Goal: Task Accomplishment & Management: Use online tool/utility

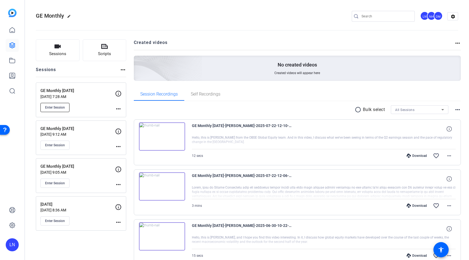
click at [61, 105] on button "Enter Session" at bounding box center [54, 107] width 29 height 9
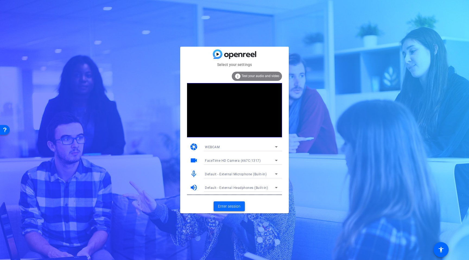
click at [235, 207] on span "Enter session" at bounding box center [229, 207] width 23 height 6
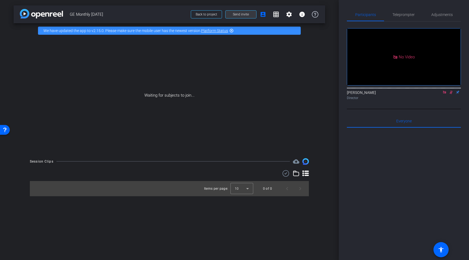
click at [251, 17] on span at bounding box center [241, 14] width 31 height 13
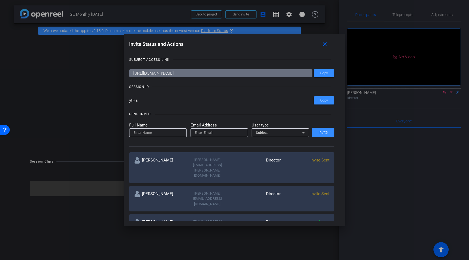
click at [234, 74] on input "[URL][DOMAIN_NAME]" at bounding box center [221, 73] width 184 height 8
drag, startPoint x: 140, startPoint y: 99, endPoint x: 120, endPoint y: 99, distance: 19.8
click at [120, 99] on div "Invite Status and Actions close SUBJECT ACCESS LINK [URL][DOMAIN_NAME] Copy SES…" at bounding box center [234, 130] width 469 height 260
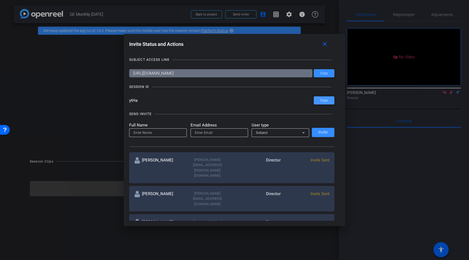
click at [328, 102] on span at bounding box center [324, 100] width 21 height 13
click at [327, 45] on mat-icon "close" at bounding box center [324, 44] width 7 height 7
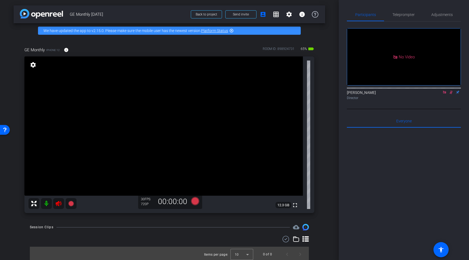
click at [446, 94] on icon at bounding box center [445, 92] width 4 height 4
click at [446, 94] on icon at bounding box center [444, 93] width 3 height 4
click at [59, 202] on icon at bounding box center [58, 203] width 7 height 7
click at [434, 17] on span "Adjustments" at bounding box center [441, 15] width 21 height 4
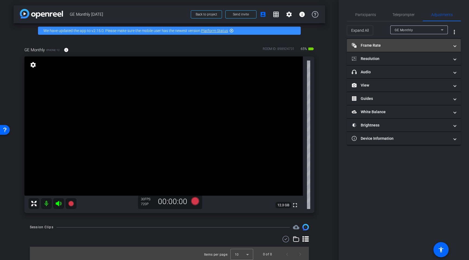
click at [402, 46] on mat-panel-title "Frame Rate Frame Rate" at bounding box center [401, 46] width 98 height 6
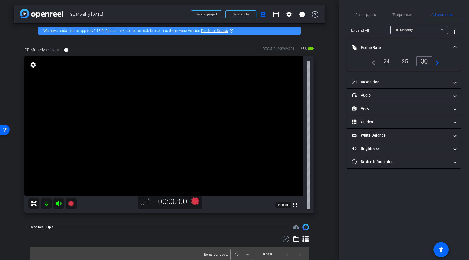
click at [388, 63] on div "24" at bounding box center [387, 61] width 14 height 9
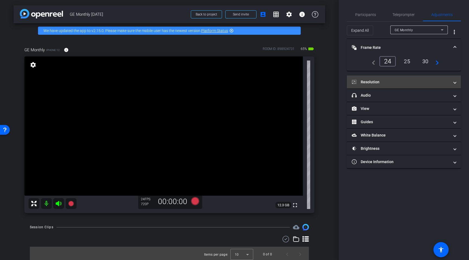
click at [397, 85] on mat-expansion-panel-header "Resolution" at bounding box center [404, 81] width 114 height 13
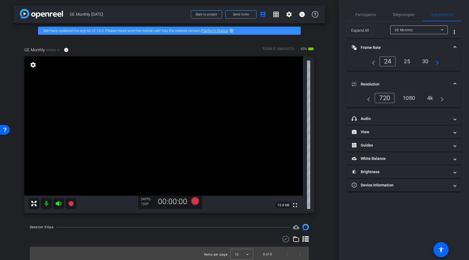
click at [413, 101] on div "1080" at bounding box center [409, 97] width 20 height 9
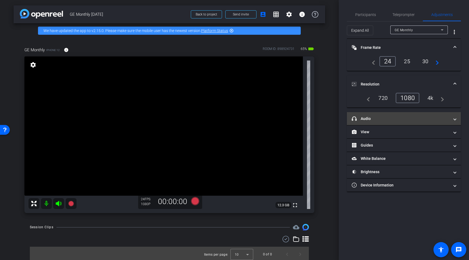
click at [396, 122] on mat-expansion-panel-header "headphone icon Audio" at bounding box center [404, 118] width 114 height 13
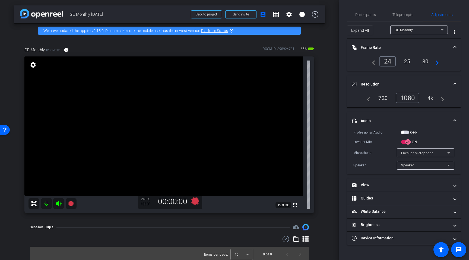
click at [454, 120] on span at bounding box center [455, 121] width 2 height 6
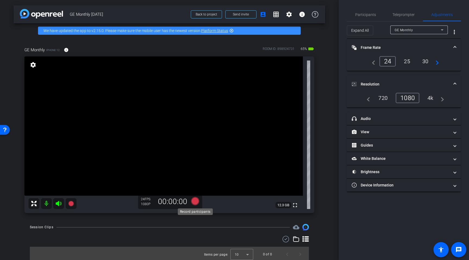
click at [195, 204] on icon at bounding box center [195, 201] width 8 height 8
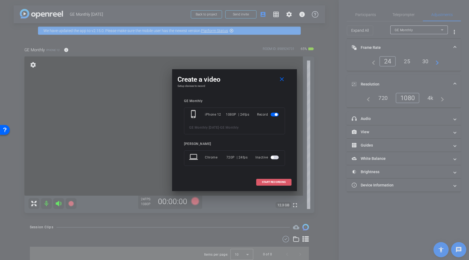
click at [273, 184] on span "START RECORDING" at bounding box center [274, 182] width 24 height 3
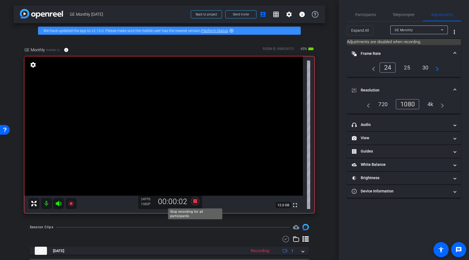
click at [197, 203] on icon at bounding box center [195, 201] width 13 height 10
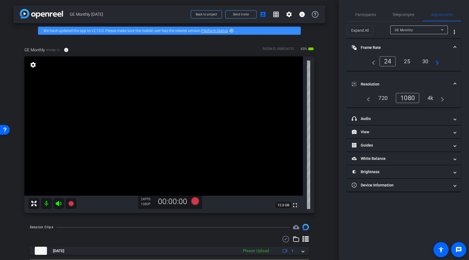
scroll to position [14, 0]
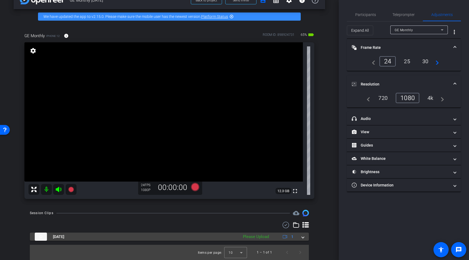
click at [304, 239] on mat-expansion-panel-header "[DATE] Please Upload 1" at bounding box center [169, 237] width 279 height 8
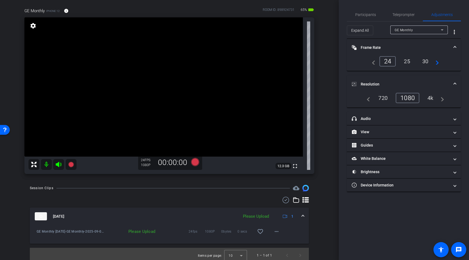
scroll to position [42, 0]
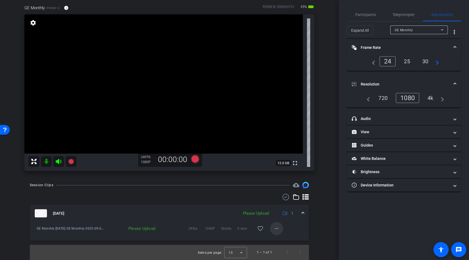
click at [278, 230] on mat-icon "more_horiz" at bounding box center [276, 228] width 7 height 7
click at [286, 240] on span "Upload" at bounding box center [285, 240] width 22 height 7
click at [374, 13] on span "Participants" at bounding box center [365, 15] width 21 height 4
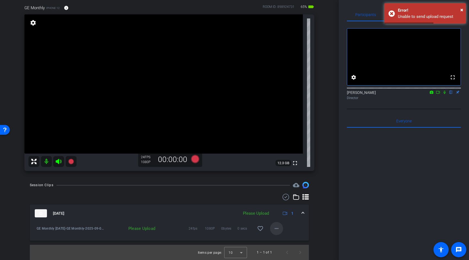
click at [276, 229] on mat-icon "more_horiz" at bounding box center [276, 228] width 7 height 7
click at [279, 239] on span "Upload" at bounding box center [285, 240] width 22 height 7
click at [437, 94] on icon at bounding box center [438, 92] width 4 height 4
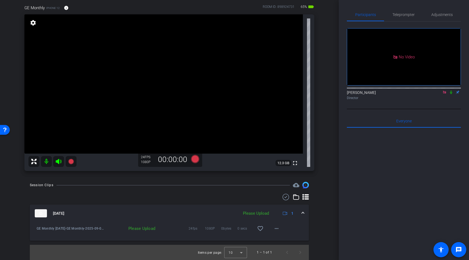
click at [444, 94] on icon at bounding box center [444, 92] width 3 height 3
click at [444, 94] on icon at bounding box center [445, 92] width 4 height 4
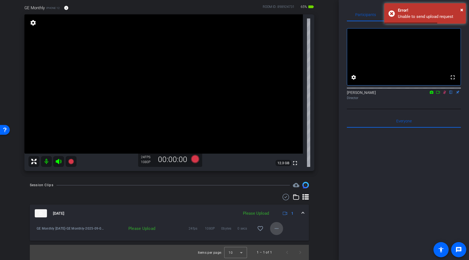
click at [282, 229] on span at bounding box center [276, 228] width 13 height 13
click at [317, 218] on div at bounding box center [234, 130] width 469 height 260
click at [196, 161] on icon at bounding box center [195, 159] width 8 height 8
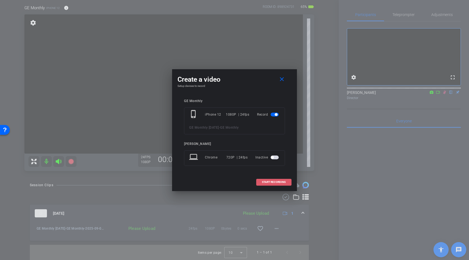
click at [263, 181] on span "START RECORDING" at bounding box center [274, 182] width 24 height 3
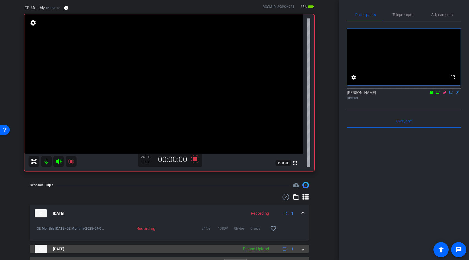
click at [301, 249] on div "[DATE] Please Upload 1" at bounding box center [168, 249] width 267 height 8
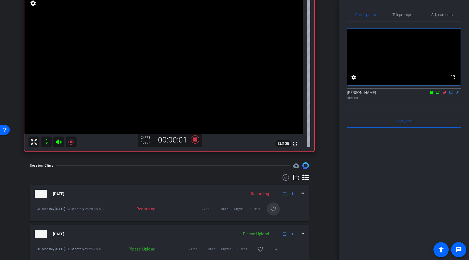
scroll to position [82, 0]
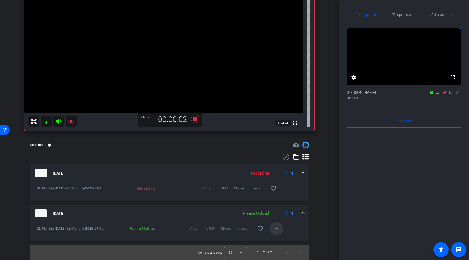
click at [277, 228] on mat-icon "more_horiz" at bounding box center [276, 228] width 7 height 7
click at [221, 157] on div at bounding box center [234, 130] width 469 height 260
click at [195, 120] on icon at bounding box center [195, 119] width 8 height 8
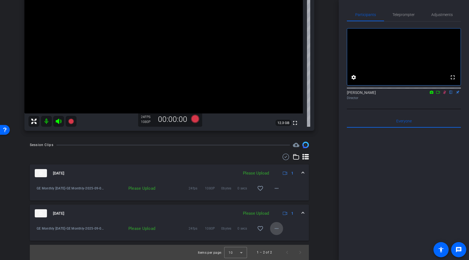
click at [276, 227] on mat-icon "more_horiz" at bounding box center [276, 228] width 7 height 7
click at [278, 255] on span "Delete clip" at bounding box center [285, 253] width 22 height 7
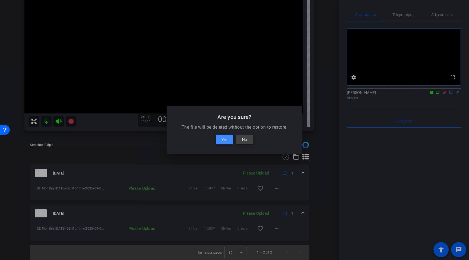
click at [226, 142] on span "Yes" at bounding box center [225, 139] width 6 height 7
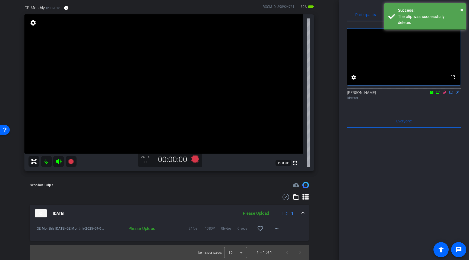
scroll to position [42, 0]
click at [279, 229] on mat-icon "more_horiz" at bounding box center [276, 228] width 7 height 7
click at [278, 240] on span "Upload" at bounding box center [285, 240] width 22 height 7
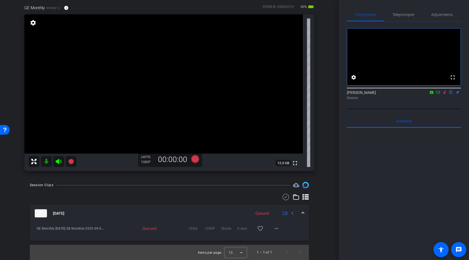
click at [444, 94] on icon at bounding box center [444, 93] width 3 height 4
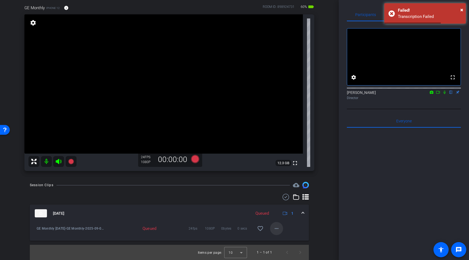
click at [276, 230] on mat-icon "more_horiz" at bounding box center [276, 228] width 7 height 7
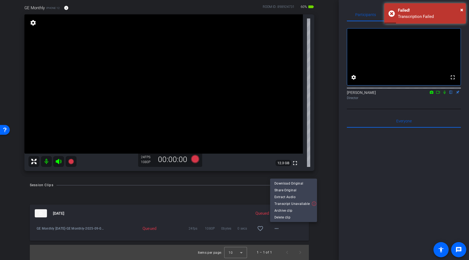
click at [328, 219] on div at bounding box center [234, 130] width 469 height 260
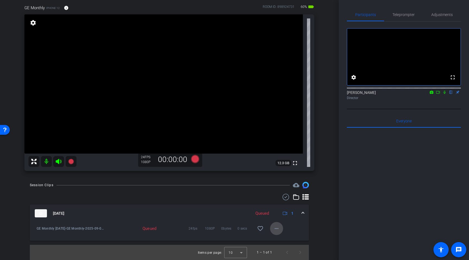
click at [276, 229] on mat-icon "more_horiz" at bounding box center [276, 228] width 7 height 7
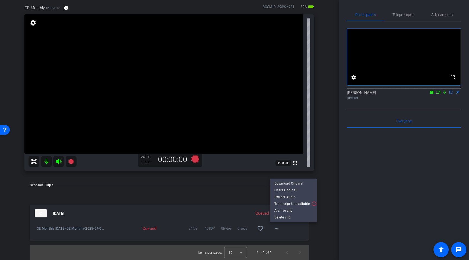
click at [318, 234] on div at bounding box center [234, 130] width 469 height 260
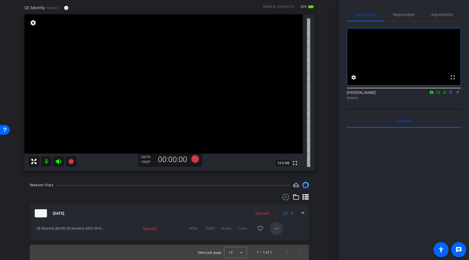
click at [278, 229] on mat-icon "more_horiz" at bounding box center [276, 228] width 7 height 7
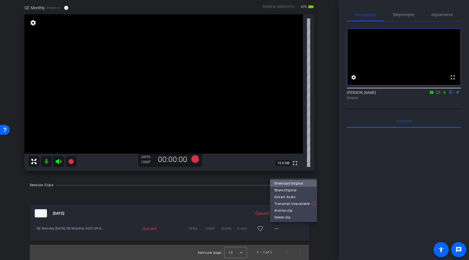
click at [290, 184] on span "Download Original" at bounding box center [293, 183] width 38 height 7
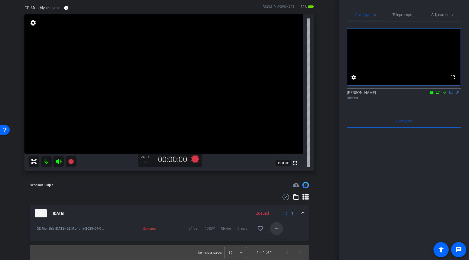
click at [277, 230] on mat-icon "more_horiz" at bounding box center [276, 228] width 7 height 7
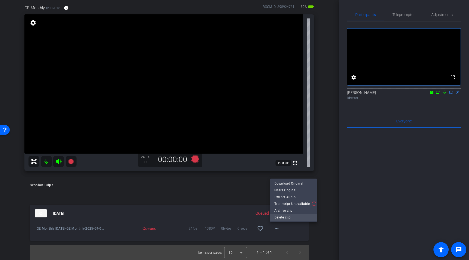
click at [286, 220] on span "Delete clip" at bounding box center [293, 217] width 38 height 7
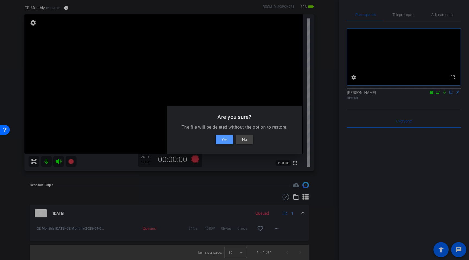
click at [221, 140] on span at bounding box center [224, 139] width 17 height 13
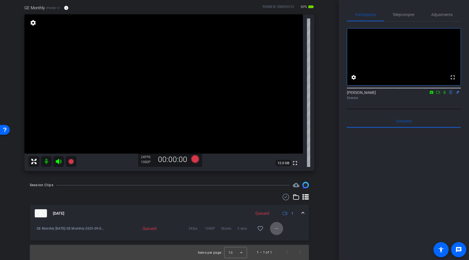
scroll to position [2, 0]
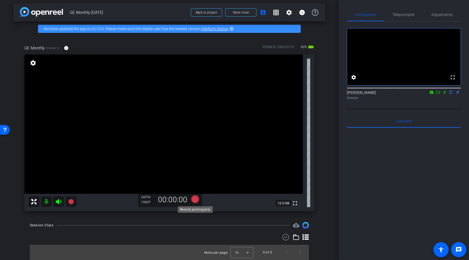
click at [197, 201] on icon at bounding box center [195, 199] width 8 height 8
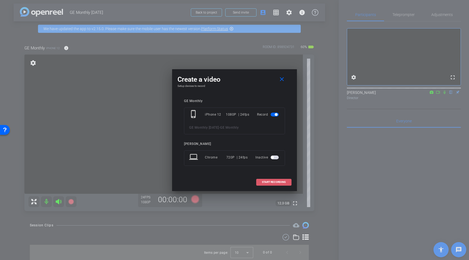
click at [281, 182] on span "START RECORDING" at bounding box center [274, 182] width 24 height 3
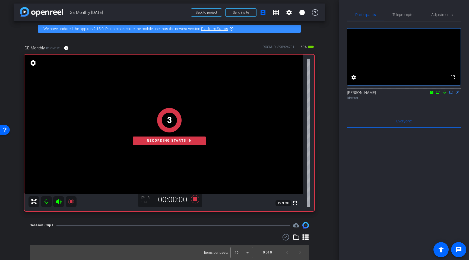
scroll to position [14, 0]
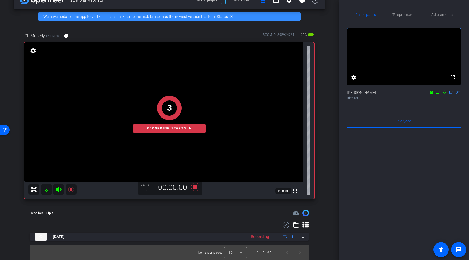
click at [444, 94] on icon at bounding box center [445, 92] width 4 height 4
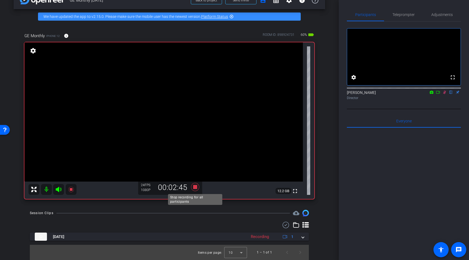
click at [196, 190] on icon at bounding box center [195, 187] width 13 height 10
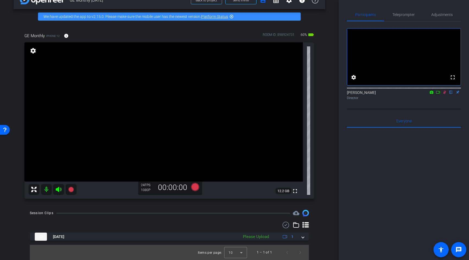
click at [445, 94] on icon at bounding box center [444, 93] width 3 height 4
click at [196, 189] on icon at bounding box center [195, 187] width 8 height 8
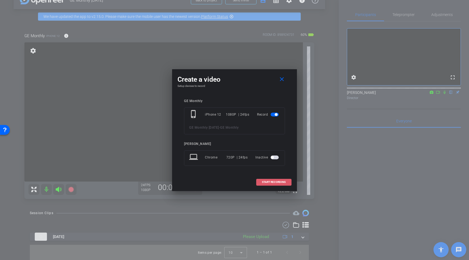
click at [277, 182] on span "START RECORDING" at bounding box center [274, 182] width 24 height 3
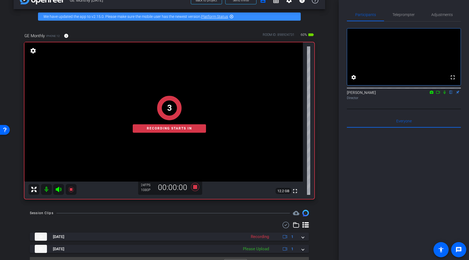
scroll to position [26, 0]
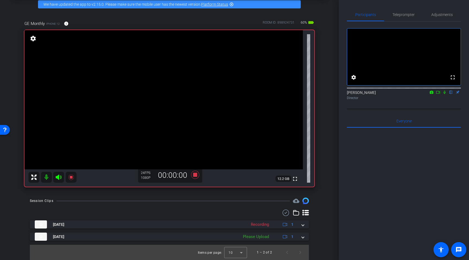
click at [444, 94] on icon at bounding box center [445, 93] width 2 height 4
click at [194, 176] on icon at bounding box center [195, 175] width 8 height 8
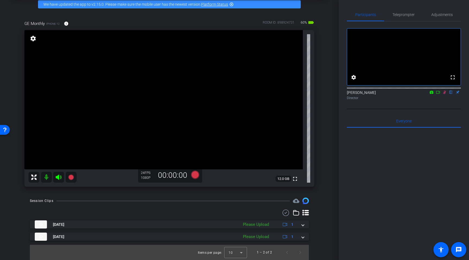
click at [445, 94] on icon at bounding box center [445, 92] width 4 height 4
click at [195, 177] on icon at bounding box center [195, 175] width 8 height 8
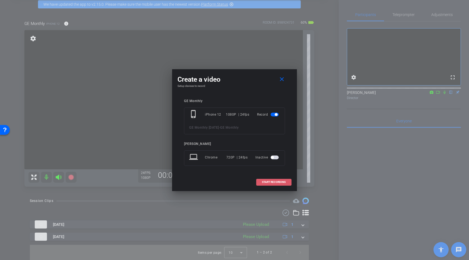
click at [278, 183] on span "START RECORDING" at bounding box center [274, 182] width 24 height 3
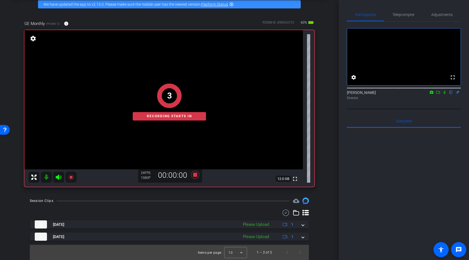
scroll to position [39, 0]
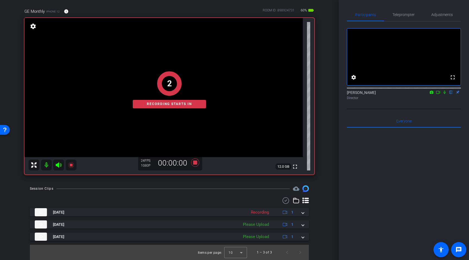
click at [444, 94] on icon at bounding box center [445, 93] width 2 height 4
click at [406, 13] on span "Teleprompter" at bounding box center [404, 15] width 22 height 4
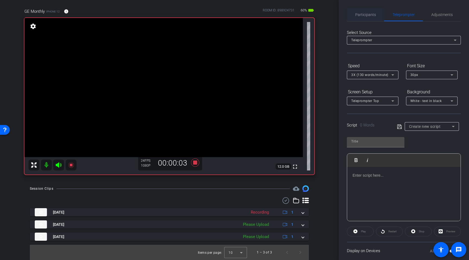
click at [373, 15] on span "Participants" at bounding box center [365, 15] width 21 height 4
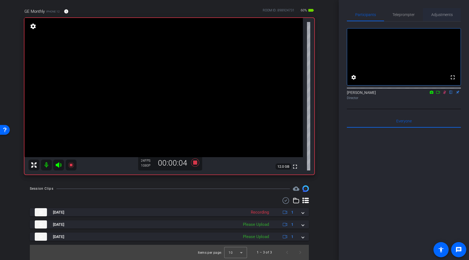
click at [436, 17] on span "Adjustments" at bounding box center [441, 14] width 21 height 13
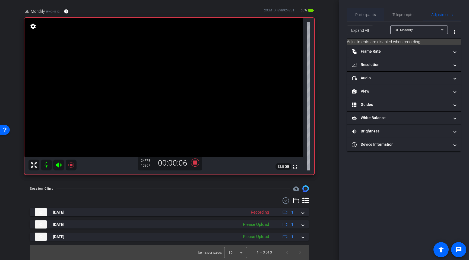
click at [367, 16] on span "Participants" at bounding box center [365, 15] width 21 height 4
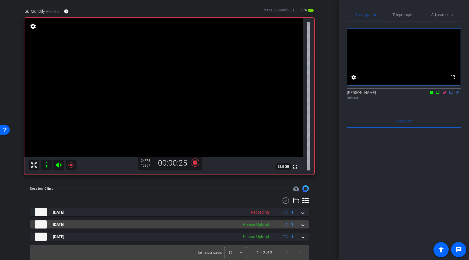
click at [302, 225] on span at bounding box center [303, 225] width 2 height 6
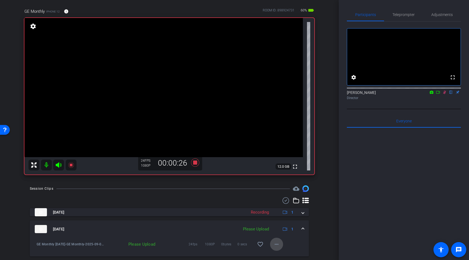
click at [276, 244] on mat-icon "more_horiz" at bounding box center [276, 244] width 7 height 7
click at [280, 235] on span "Delete clip" at bounding box center [285, 233] width 22 height 7
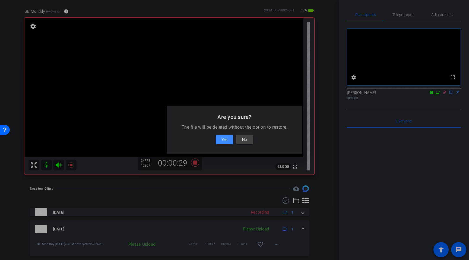
click at [222, 140] on span "Yes" at bounding box center [225, 139] width 6 height 7
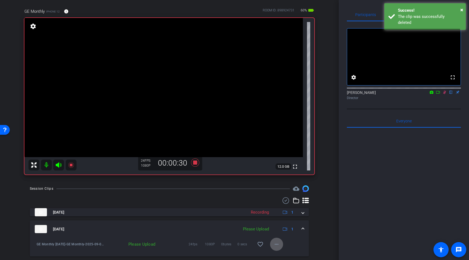
scroll to position [54, 0]
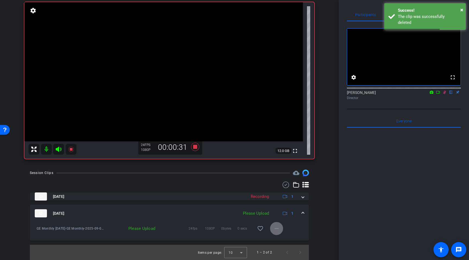
click at [276, 231] on mat-icon "more_horiz" at bounding box center [276, 228] width 7 height 7
click at [281, 241] on span "Upload" at bounding box center [285, 240] width 22 height 7
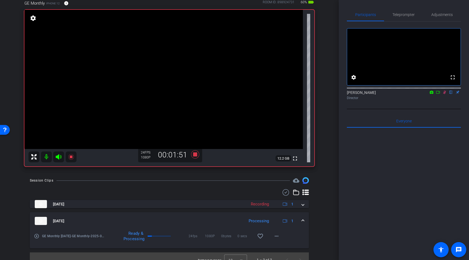
scroll to position [46, 0]
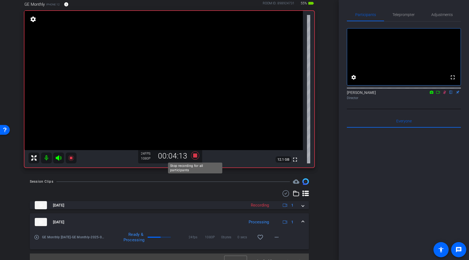
click at [195, 157] on icon at bounding box center [195, 155] width 8 height 8
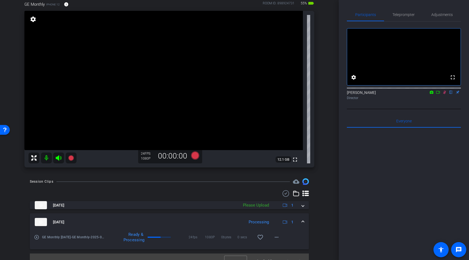
click at [444, 94] on icon at bounding box center [445, 92] width 4 height 4
click at [304, 223] on mat-expansion-panel-header "[DATE] Processing 1" at bounding box center [169, 221] width 279 height 17
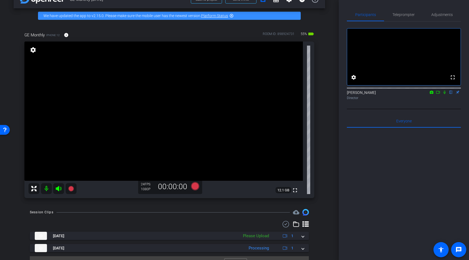
scroll to position [11, 0]
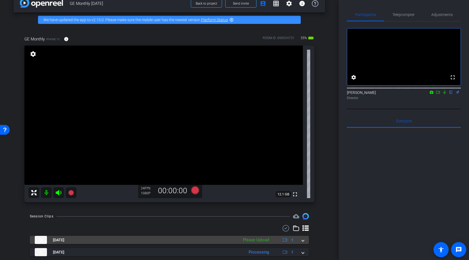
click at [304, 242] on span at bounding box center [303, 240] width 2 height 6
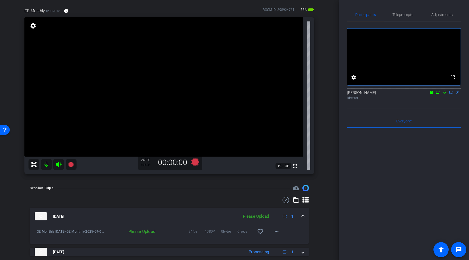
scroll to position [50, 0]
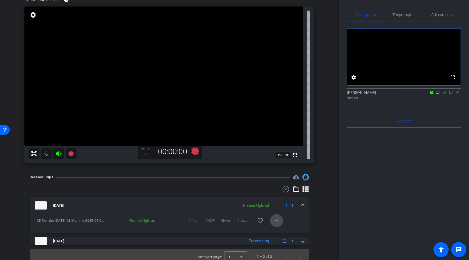
click at [279, 223] on mat-icon "more_horiz" at bounding box center [276, 220] width 7 height 7
click at [280, 232] on span "Upload" at bounding box center [285, 232] width 22 height 7
click at [194, 150] on icon at bounding box center [195, 151] width 8 height 8
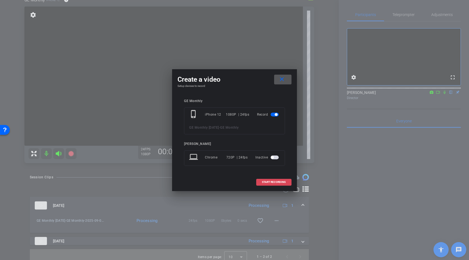
click at [279, 183] on span "START RECORDING" at bounding box center [274, 182] width 24 height 3
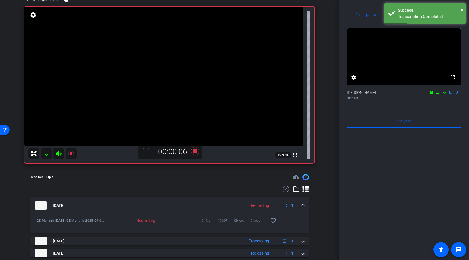
scroll to position [67, 0]
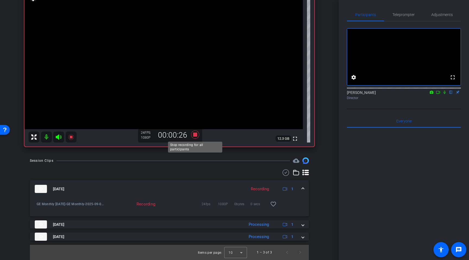
click at [194, 136] on icon at bounding box center [195, 135] width 8 height 8
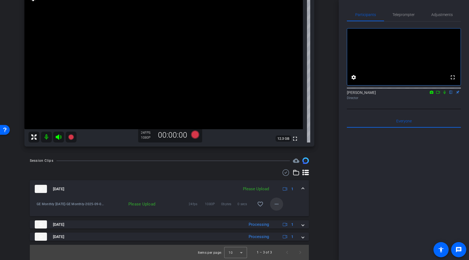
click at [276, 205] on mat-icon "more_horiz" at bounding box center [276, 204] width 7 height 7
click at [281, 215] on span "Upload" at bounding box center [285, 215] width 22 height 7
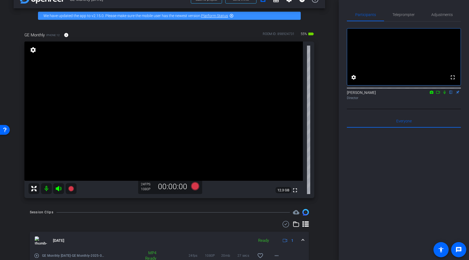
scroll to position [13, 0]
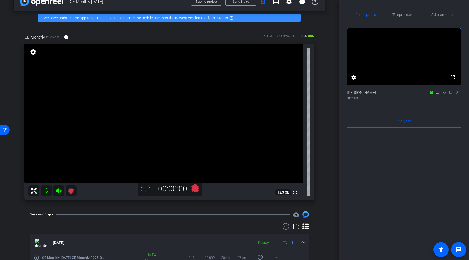
click at [437, 94] on icon at bounding box center [438, 92] width 4 height 4
click at [450, 94] on icon at bounding box center [451, 92] width 4 height 4
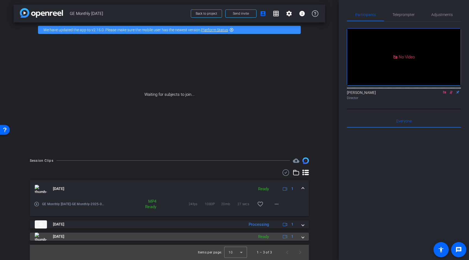
click at [302, 237] on span at bounding box center [303, 237] width 2 height 6
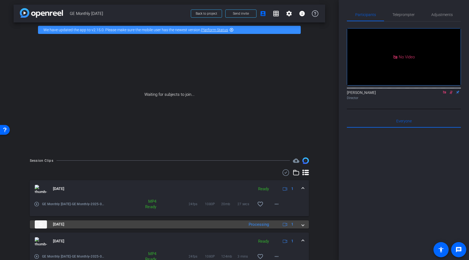
scroll to position [29, 0]
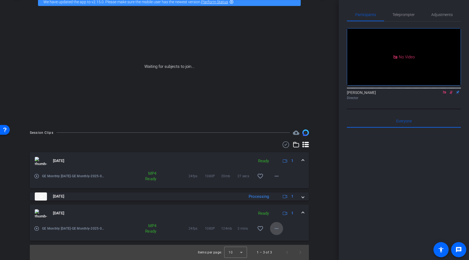
click at [276, 227] on mat-icon "more_horiz" at bounding box center [276, 228] width 7 height 7
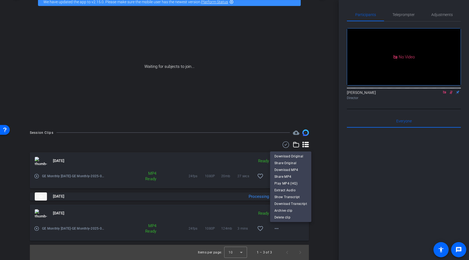
click at [287, 234] on div at bounding box center [234, 130] width 469 height 260
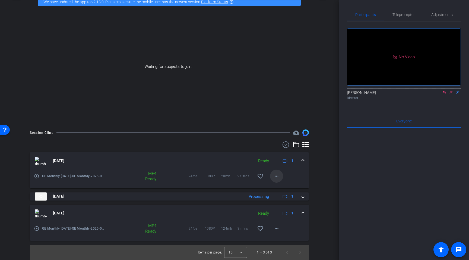
click at [276, 177] on mat-icon "more_horiz" at bounding box center [276, 176] width 7 height 7
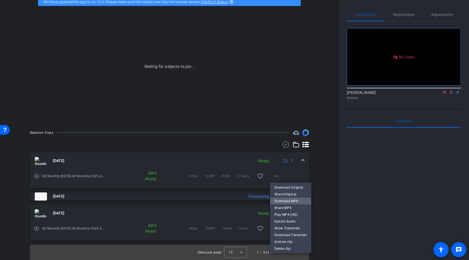
click at [282, 202] on span "Download MP4" at bounding box center [290, 201] width 33 height 7
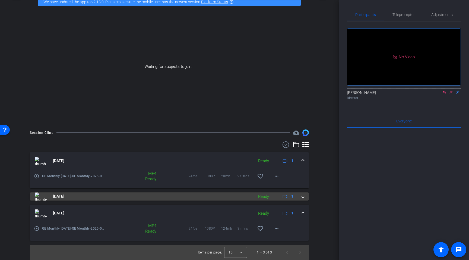
click at [301, 197] on div "[DATE] Ready 1" at bounding box center [168, 196] width 267 height 8
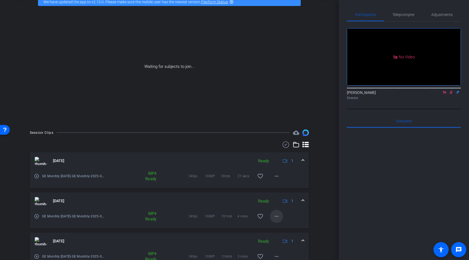
click at [280, 218] on span at bounding box center [276, 216] width 13 height 13
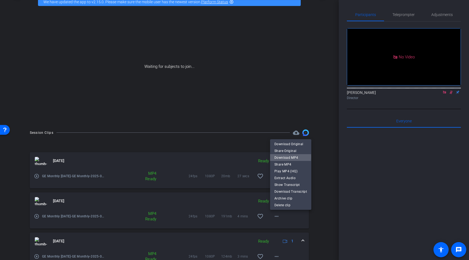
click at [290, 157] on span "Download MP4" at bounding box center [290, 157] width 33 height 7
